Goal: Transaction & Acquisition: Book appointment/travel/reservation

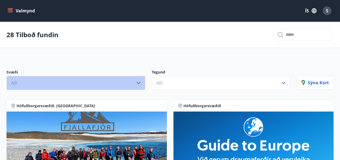
click at [131, 80] on button "Allt" at bounding box center [75, 83] width 139 height 14
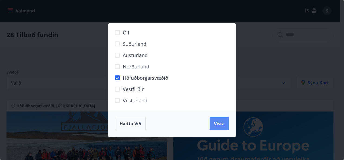
click at [217, 124] on span "Vista" at bounding box center [219, 124] width 11 height 6
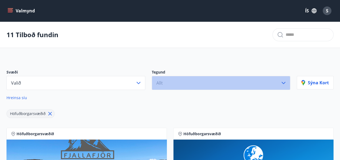
click at [281, 84] on icon "button" at bounding box center [283, 83] width 6 height 6
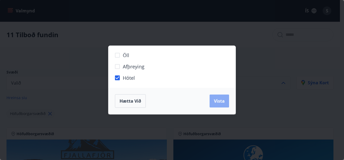
click at [217, 102] on span "Vista" at bounding box center [219, 101] width 11 height 6
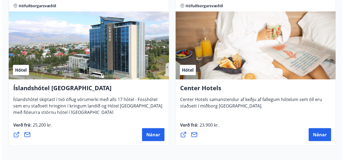
scroll to position [598, 0]
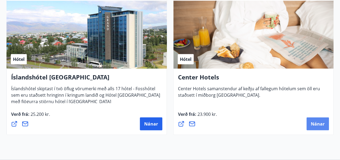
click at [312, 124] on span "Nánar" at bounding box center [317, 124] width 14 height 6
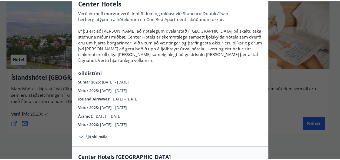
scroll to position [0, 0]
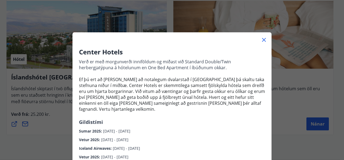
click at [263, 40] on icon at bounding box center [263, 40] width 1 height 1
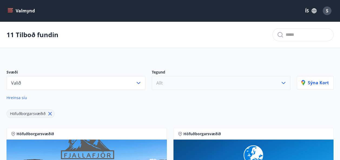
click at [232, 82] on button "Allt" at bounding box center [221, 83] width 139 height 14
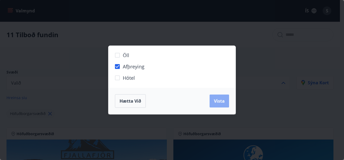
click at [223, 102] on span "Vista" at bounding box center [219, 101] width 11 height 6
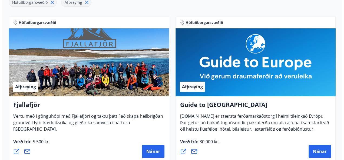
scroll to position [115, 0]
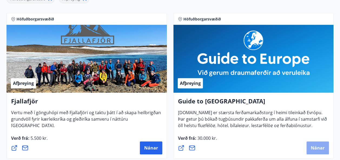
click at [320, 147] on span "Nánar" at bounding box center [317, 148] width 14 height 6
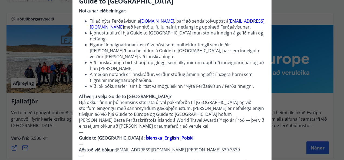
scroll to position [50, 0]
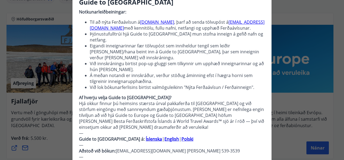
click at [146, 136] on strong "Íslenska" at bounding box center [154, 139] width 16 height 6
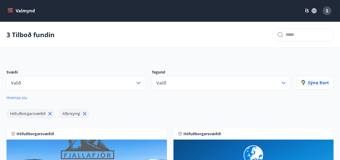
click at [85, 113] on icon at bounding box center [85, 114] width 6 height 6
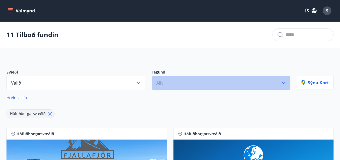
click at [224, 81] on button "Allt" at bounding box center [221, 83] width 139 height 14
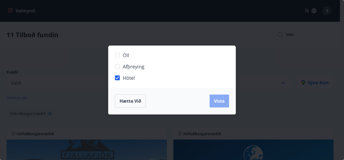
click at [219, 101] on span "Vista" at bounding box center [219, 101] width 11 height 6
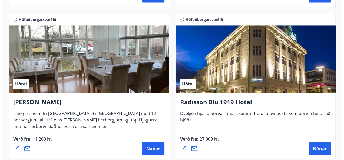
scroll to position [425, 0]
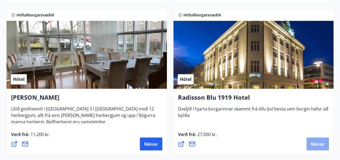
click at [314, 145] on span "Nánar" at bounding box center [317, 144] width 14 height 6
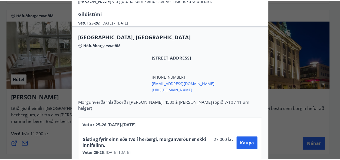
scroll to position [127, 0]
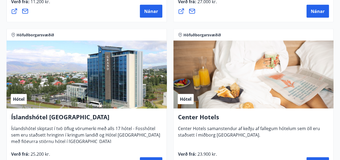
scroll to position [556, 0]
